Goal: Check status: Check status

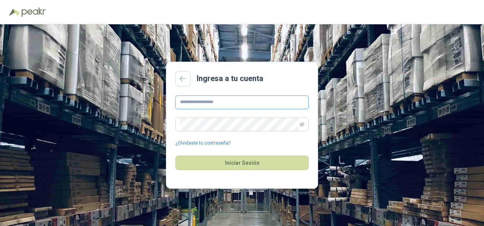
click at [188, 95] on input "text" at bounding box center [241, 102] width 133 height 14
type input "**********"
click at [175, 156] on button "Iniciar Sesión" at bounding box center [241, 163] width 133 height 14
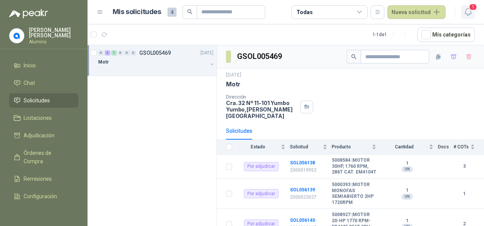
click at [472, 10] on span "1" at bounding box center [473, 6] width 8 height 7
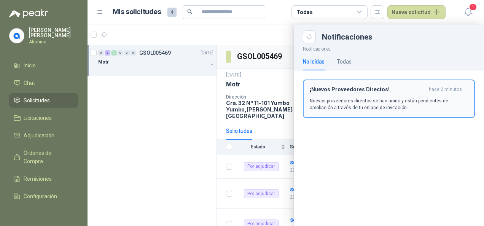
click at [381, 96] on div "¡Nuevos Proveedores Directos! hace 2 minutos Nuevos proveedores directos se han…" at bounding box center [389, 98] width 158 height 25
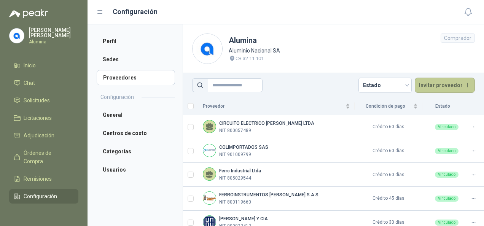
click at [429, 86] on button "Invitar proveedor" at bounding box center [445, 85] width 60 height 15
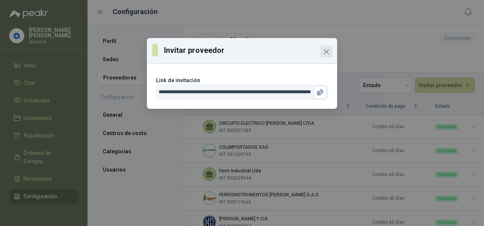
click at [328, 51] on icon "Close" at bounding box center [326, 51] width 9 height 9
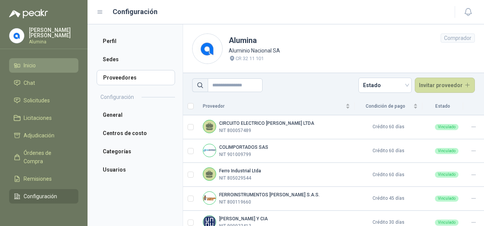
click at [40, 68] on li "Inicio" at bounding box center [44, 65] width 60 height 8
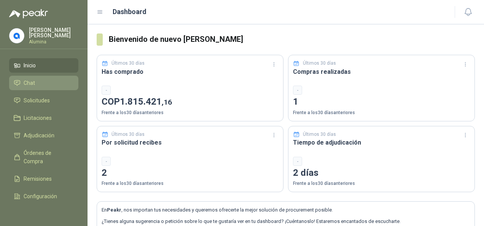
click at [26, 87] on link "Chat" at bounding box center [43, 83] width 69 height 14
click at [37, 67] on li "Inicio" at bounding box center [44, 65] width 60 height 8
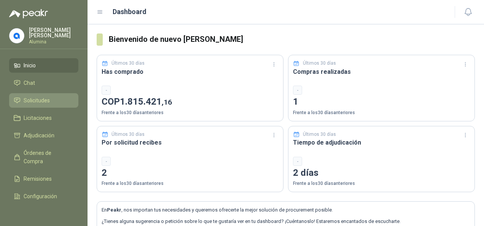
click at [40, 102] on span "Solicitudes" at bounding box center [37, 100] width 26 height 8
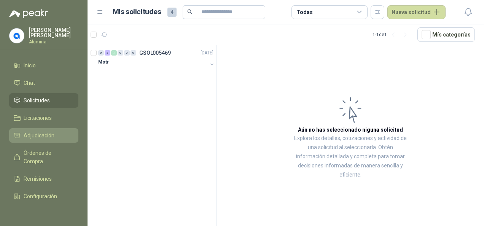
click at [48, 135] on span "Adjudicación" at bounding box center [39, 135] width 31 height 8
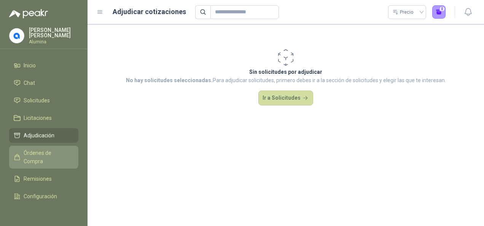
click at [45, 154] on span "Órdenes de Compra" at bounding box center [48, 157] width 48 height 17
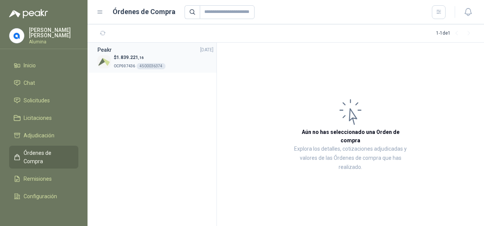
click at [119, 56] on span "1.839.221 ,16" at bounding box center [129, 57] width 27 height 5
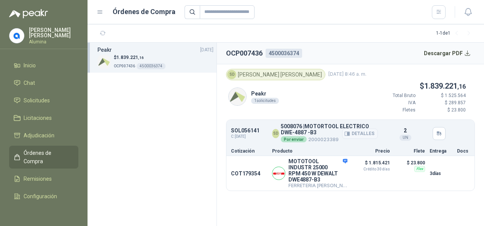
click at [356, 132] on button "Detalles" at bounding box center [360, 134] width 36 height 10
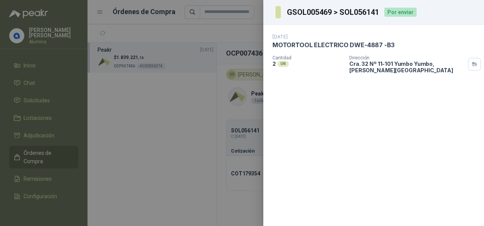
click at [246, 112] on div at bounding box center [242, 113] width 484 height 226
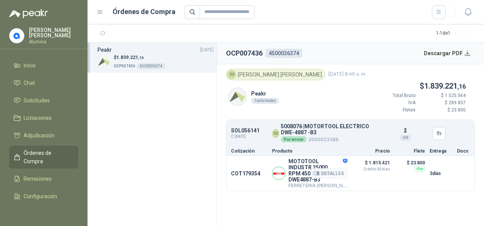
click at [345, 160] on div "Detalles" at bounding box center [329, 173] width 36 height 30
click at [334, 169] on button "Detalles" at bounding box center [329, 173] width 36 height 10
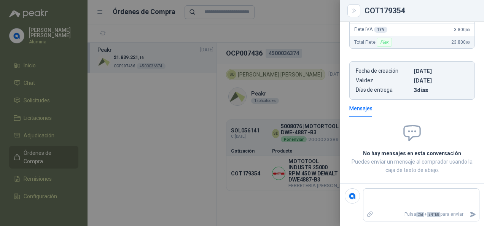
scroll to position [194, 0]
click at [250, 171] on div at bounding box center [242, 113] width 484 height 226
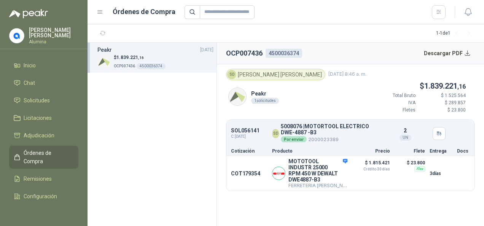
click at [270, 100] on div "1 solicitudes" at bounding box center [265, 101] width 28 height 6
